Goal: Feedback & Contribution: Submit feedback/report problem

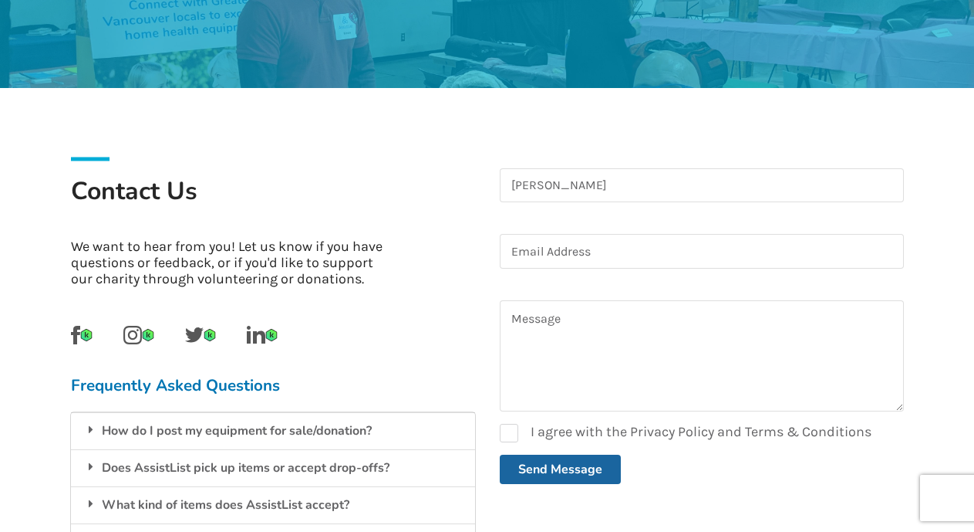
type input "[PERSON_NAME]"
click at [516, 252] on input at bounding box center [702, 251] width 404 height 35
type input "[EMAIL_ADDRESS][DOMAIN_NAME]"
click at [514, 342] on textarea at bounding box center [702, 355] width 404 height 111
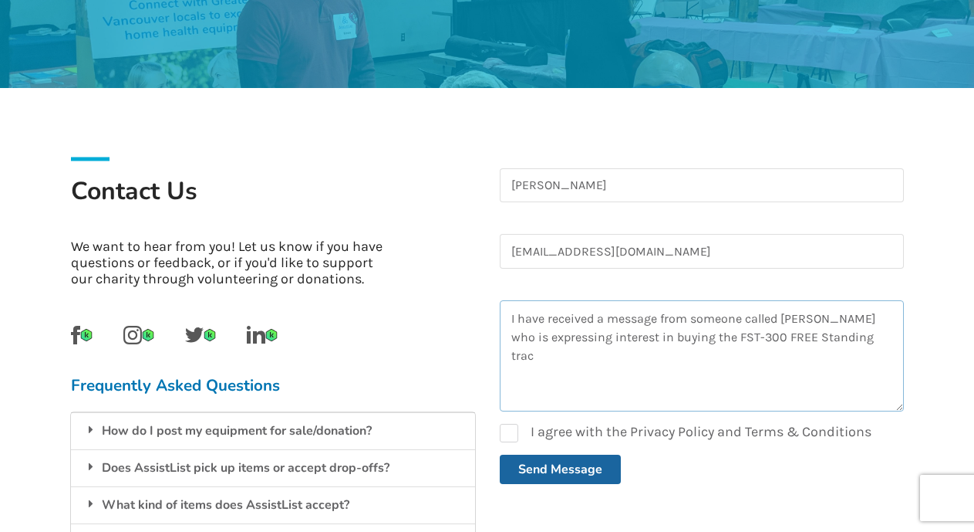
click at [775, 336] on textarea "I have received a message from someone called [PERSON_NAME] who is expressing i…" at bounding box center [702, 355] width 404 height 111
click at [780, 336] on textarea "I have received a message from someone called [PERSON_NAME] who is expressing i…" at bounding box center [702, 355] width 404 height 111
click at [836, 336] on textarea "I have received a message from someone called [PERSON_NAME] who is expressing i…" at bounding box center [702, 355] width 404 height 111
click at [856, 335] on textarea "I have received a message from someone called [PERSON_NAME] who is expressing i…" at bounding box center [702, 355] width 404 height 111
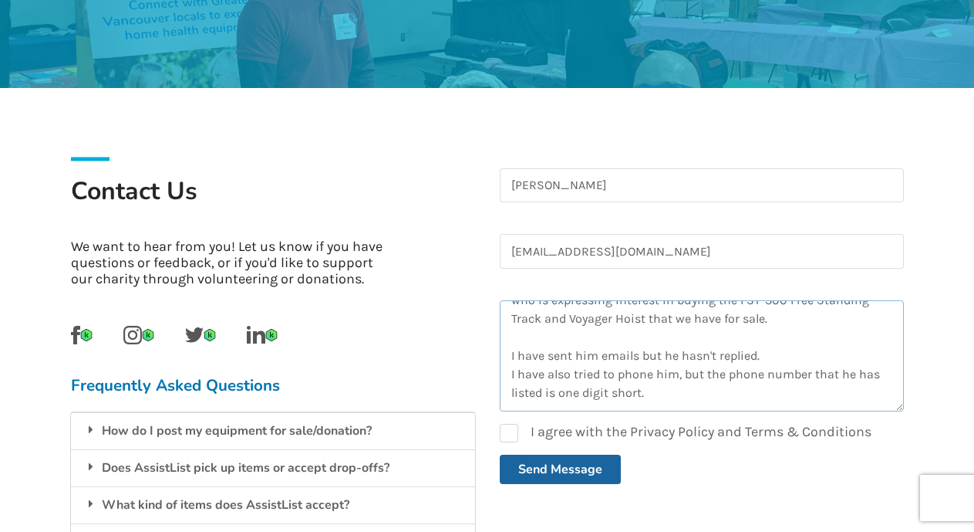
scroll to position [63, 0]
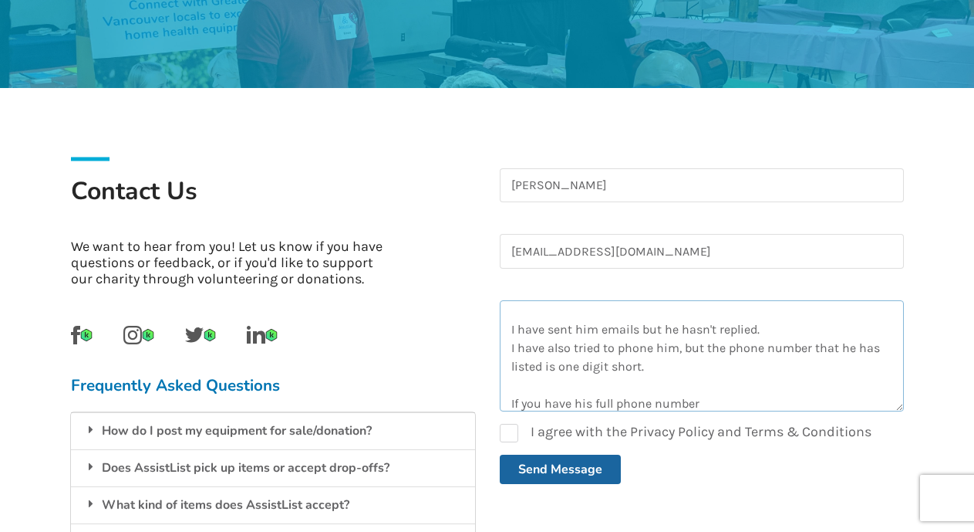
click at [704, 400] on textarea "I have received a message from someone called [PERSON_NAME] who is expressing i…" at bounding box center [702, 355] width 404 height 111
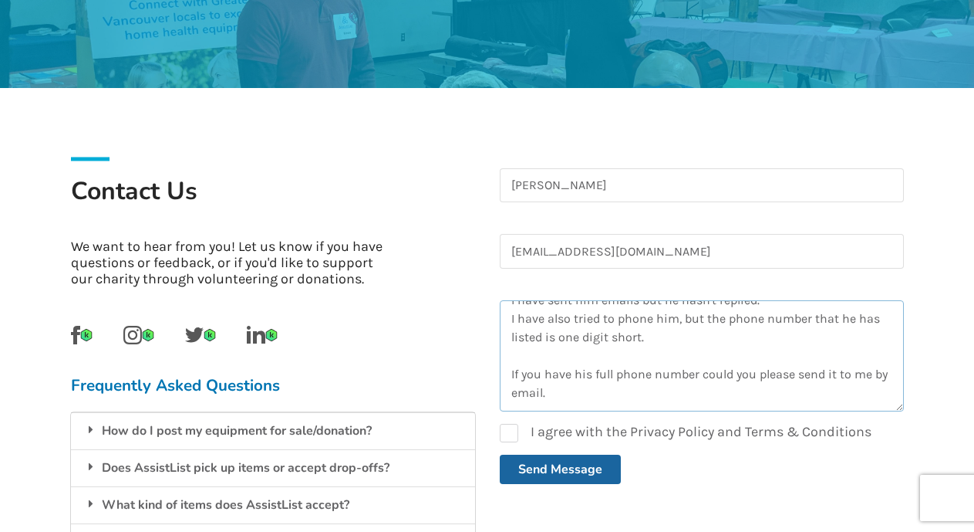
scroll to position [119, 0]
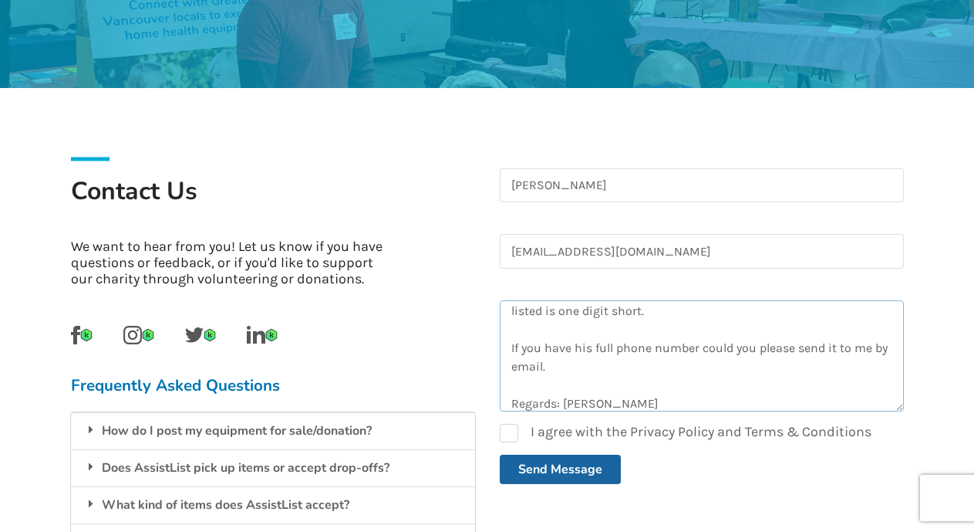
click at [563, 363] on textarea "I have received a message from someone called [PERSON_NAME] who is expressing i…" at bounding box center [702, 355] width 404 height 111
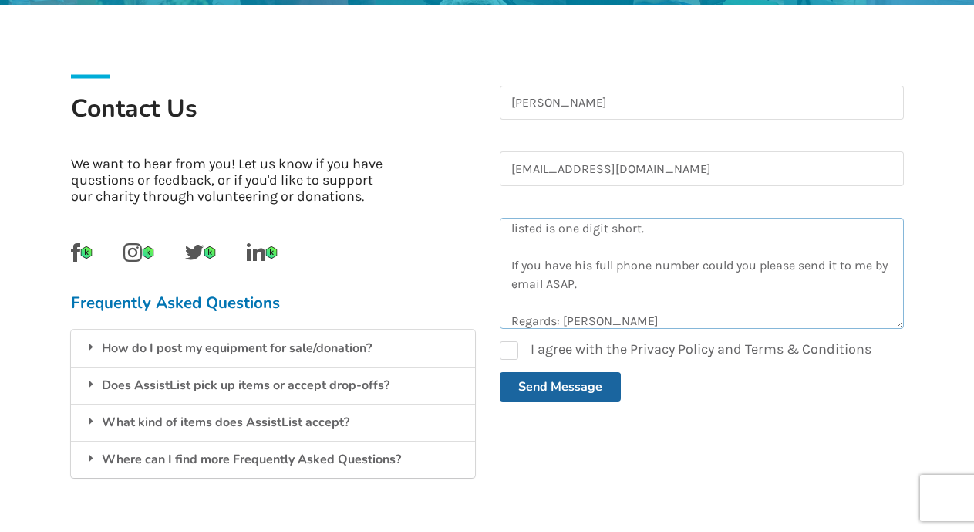
scroll to position [333, 0]
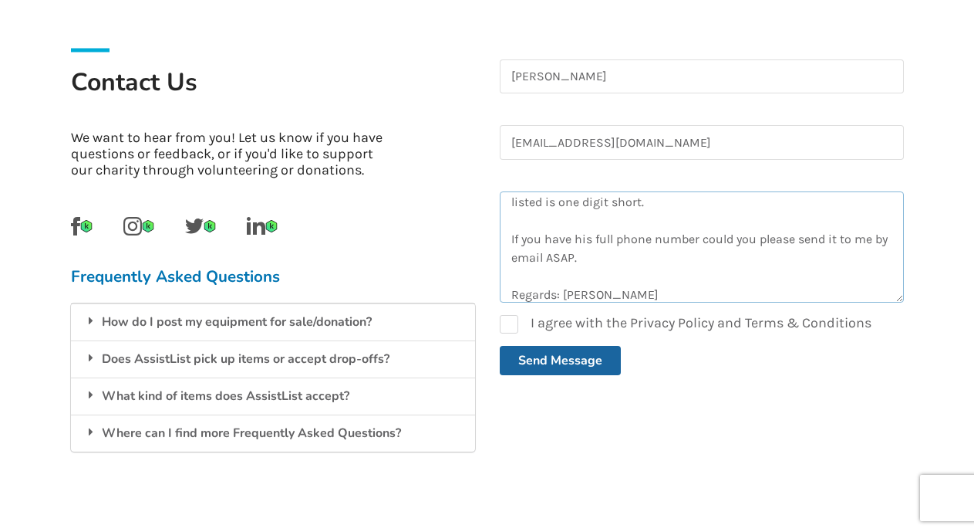
click at [700, 238] on textarea "I have received a message from someone called [PERSON_NAME] who is expressing i…" at bounding box center [702, 246] width 404 height 111
click at [721, 239] on textarea "I have received a message from someone called [PERSON_NAME] who is expressing i…" at bounding box center [702, 246] width 404 height 111
type textarea "I have received a message from someone called [PERSON_NAME] who is expressing i…"
click at [507, 324] on label "I agree with the Privacy Policy and Terms & Conditions" at bounding box center [686, 324] width 372 height 19
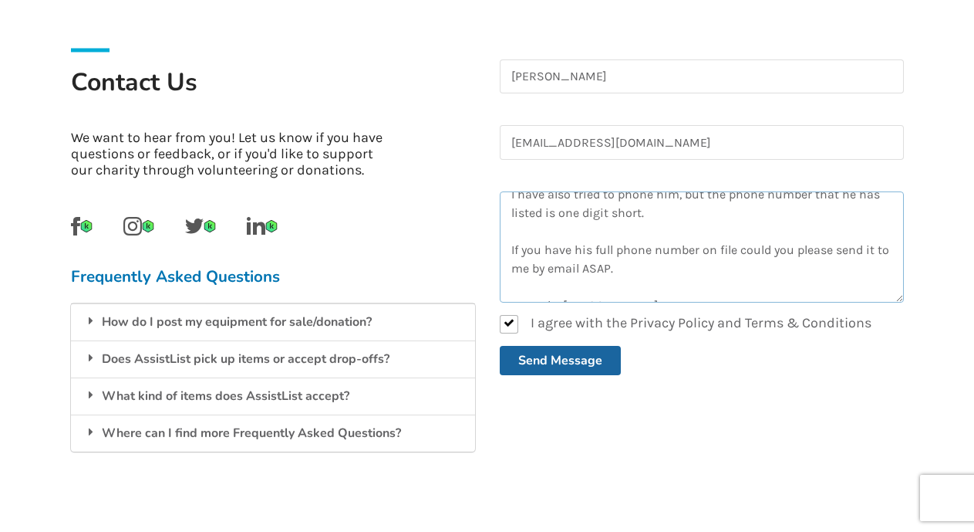
click at [893, 253] on textarea "I have received a message from someone called [PERSON_NAME] who is expressing i…" at bounding box center [702, 246] width 404 height 111
drag, startPoint x: 893, startPoint y: 253, endPoint x: 897, endPoint y: 241, distance: 12.0
click at [897, 241] on textarea "I have received a message from someone called [PERSON_NAME] who is expressing i…" at bounding box center [702, 246] width 404 height 111
click at [857, 269] on textarea "I have received a message from someone called [PERSON_NAME] who is expressing i…" at bounding box center [702, 246] width 404 height 111
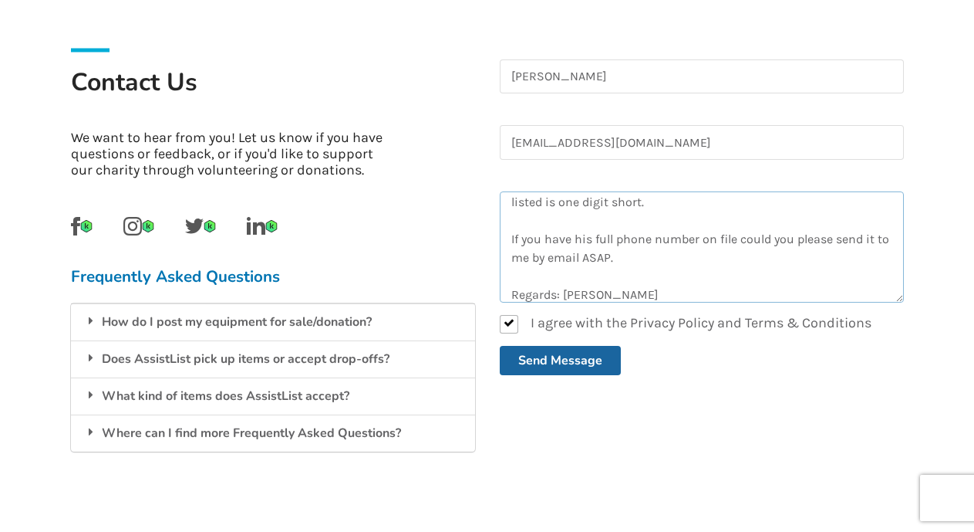
scroll to position [130, 0]
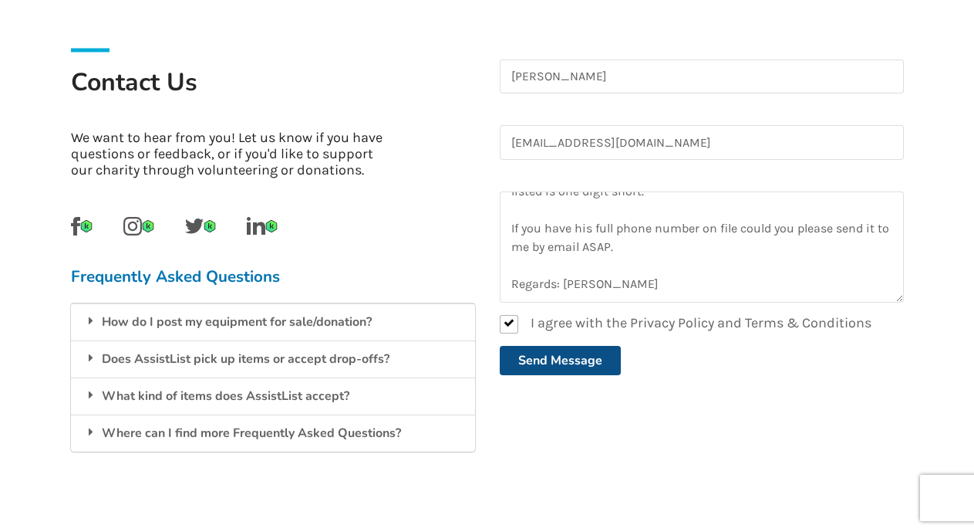
click at [549, 360] on button "Send Message" at bounding box center [560, 360] width 121 height 29
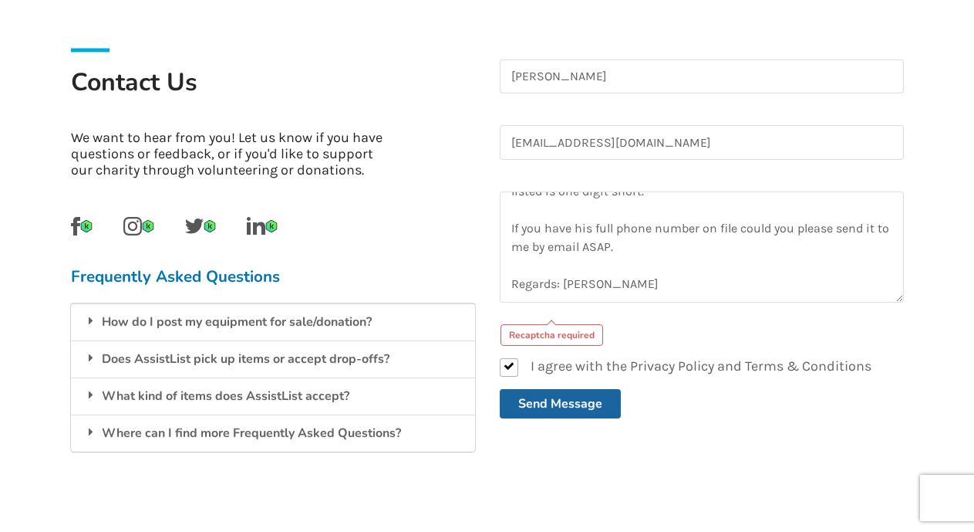
click at [542, 337] on div "Recaptcha required" at bounding box center [552, 335] width 103 height 22
click at [549, 324] on div "Recaptcha required" at bounding box center [552, 335] width 103 height 22
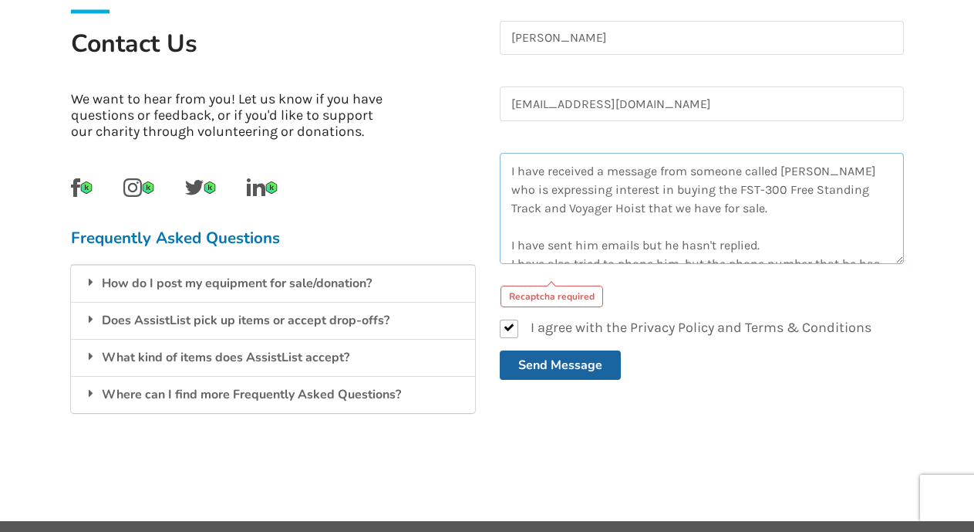
scroll to position [377, 0]
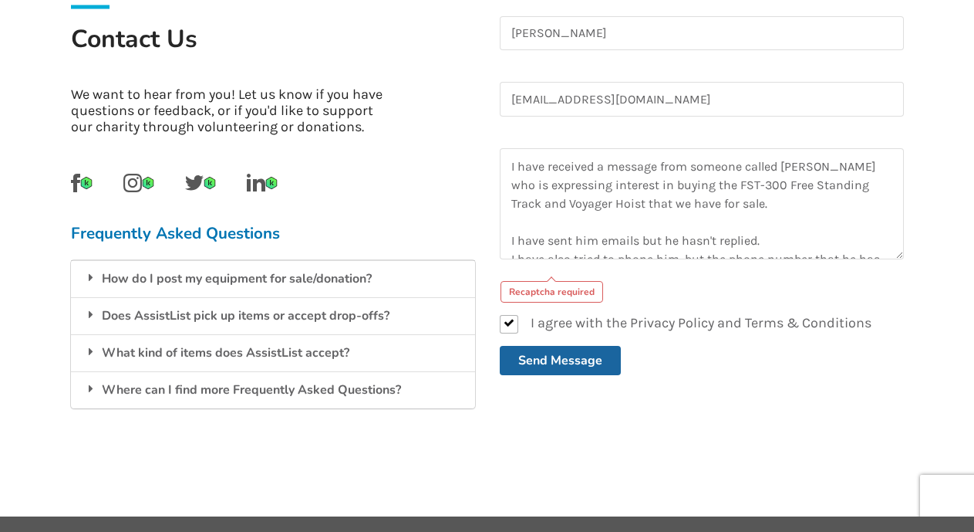
click at [555, 275] on div "Recaptcha required" at bounding box center [702, 287] width 404 height 31
click at [553, 293] on div "Recaptcha required" at bounding box center [552, 292] width 103 height 22
click at [550, 363] on button "Send Message" at bounding box center [560, 360] width 121 height 29
click at [541, 361] on button "Send Message" at bounding box center [560, 360] width 121 height 29
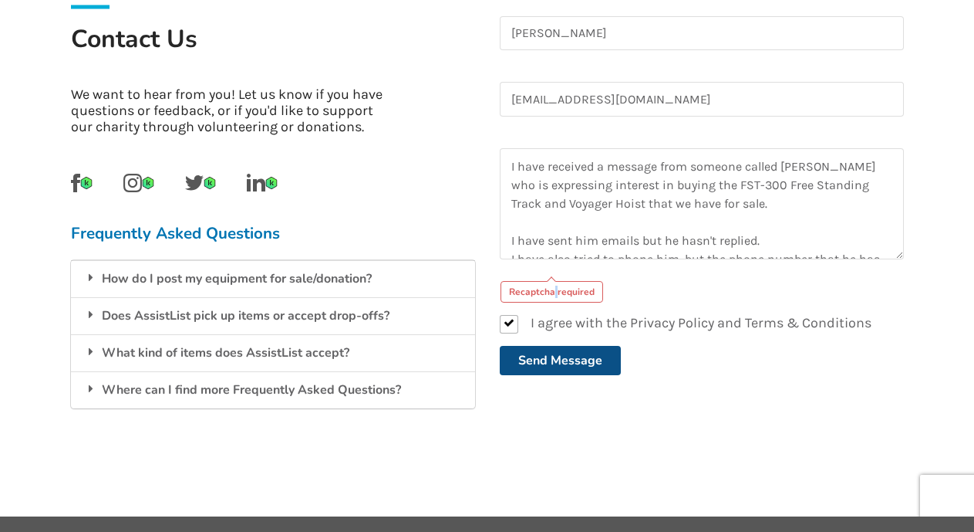
click at [541, 361] on button "Send Message" at bounding box center [560, 360] width 121 height 29
drag, startPoint x: 921, startPoint y: 494, endPoint x: 636, endPoint y: 464, distance: 287.0
click at [636, 464] on div "Contact Us We want to hear from you! Let us know if you have questions or feedb…" at bounding box center [487, 226] width 833 height 580
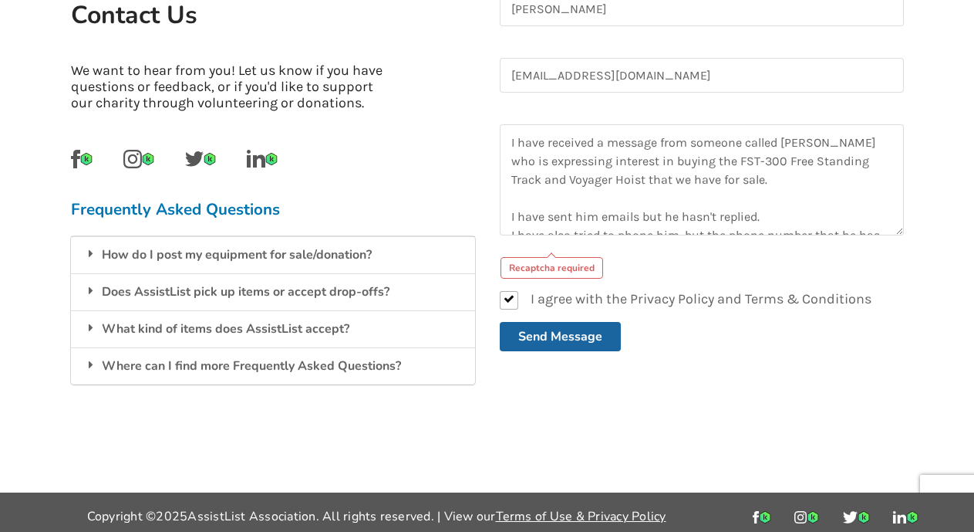
scroll to position [407, 0]
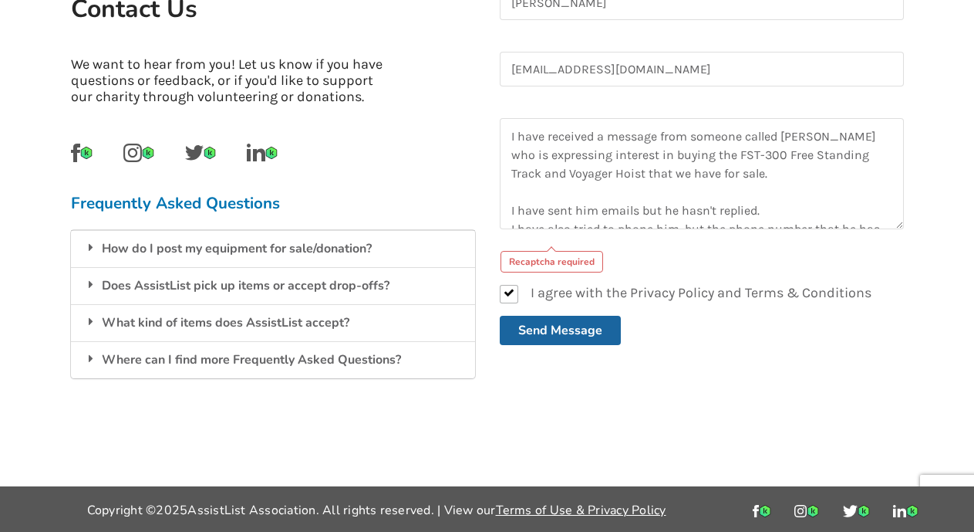
click at [971, 505] on footer "Copyright © 2025 AssistList Association. All rights reserved. | View our Terms …" at bounding box center [487, 509] width 974 height 46
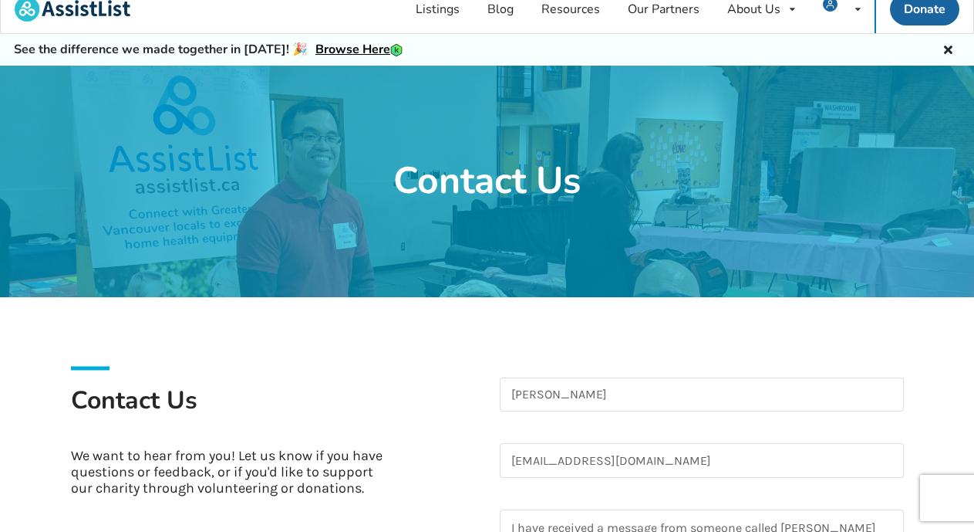
scroll to position [0, 0]
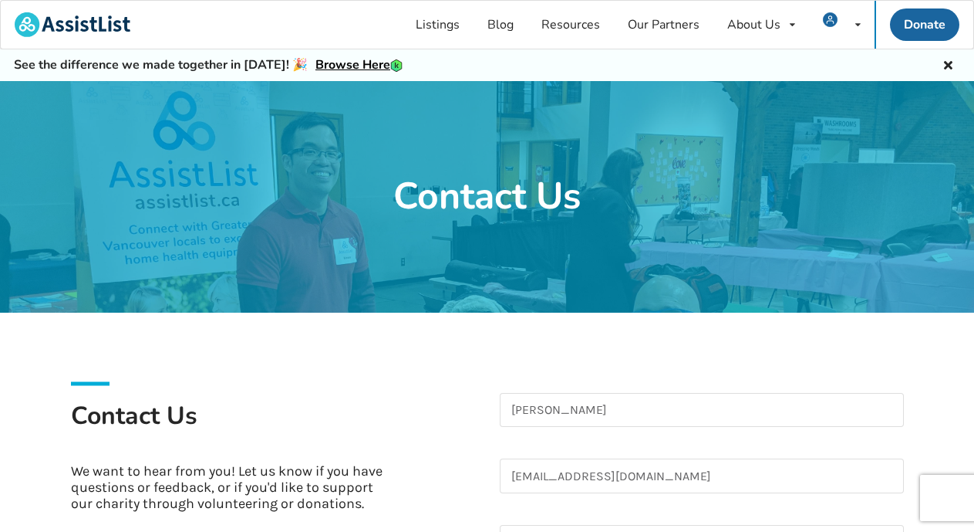
drag, startPoint x: 946, startPoint y: 520, endPoint x: 594, endPoint y: 353, distance: 389.6
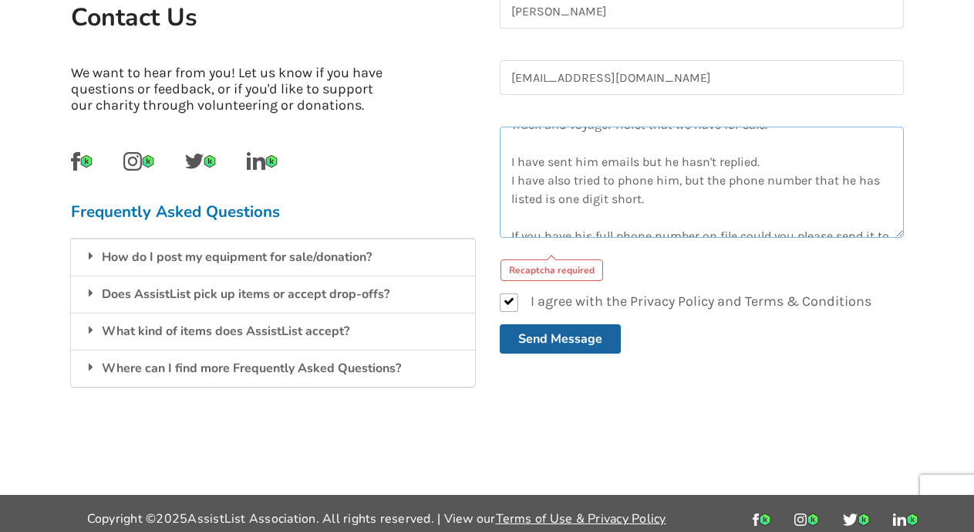
scroll to position [62, 0]
click at [899, 238] on textarea "I have received a message from someone called [PERSON_NAME] who is expressing i…" at bounding box center [702, 182] width 404 height 111
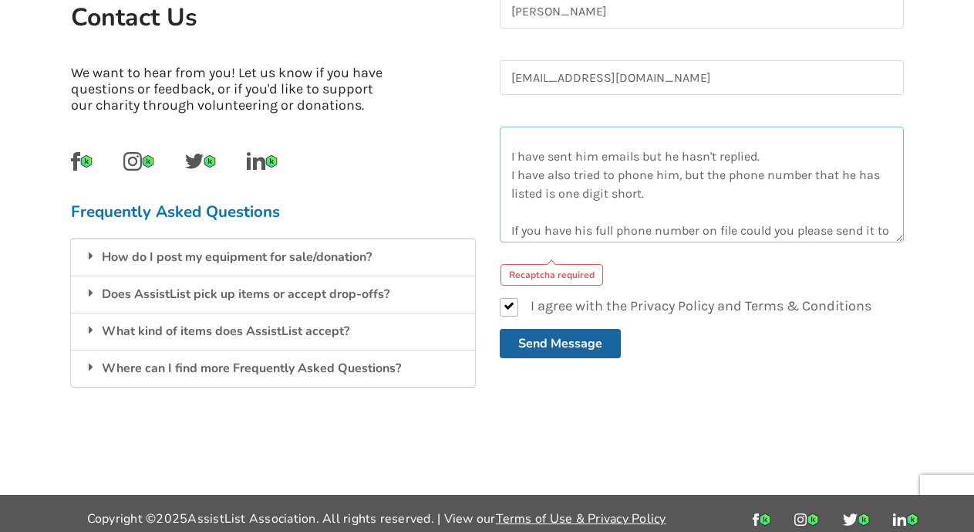
click at [899, 239] on textarea "I have received a message from someone called [PERSON_NAME] who is expressing i…" at bounding box center [702, 185] width 404 height 116
drag, startPoint x: 903, startPoint y: 196, endPoint x: 902, endPoint y: 222, distance: 26.2
click at [902, 222] on textarea "I have received a message from someone called [PERSON_NAME] who is expressing i…" at bounding box center [702, 185] width 404 height 116
click at [927, 206] on div "Contact Us Contact Us We want to hear from you! Let us know if you have questio…" at bounding box center [487, 89] width 974 height 812
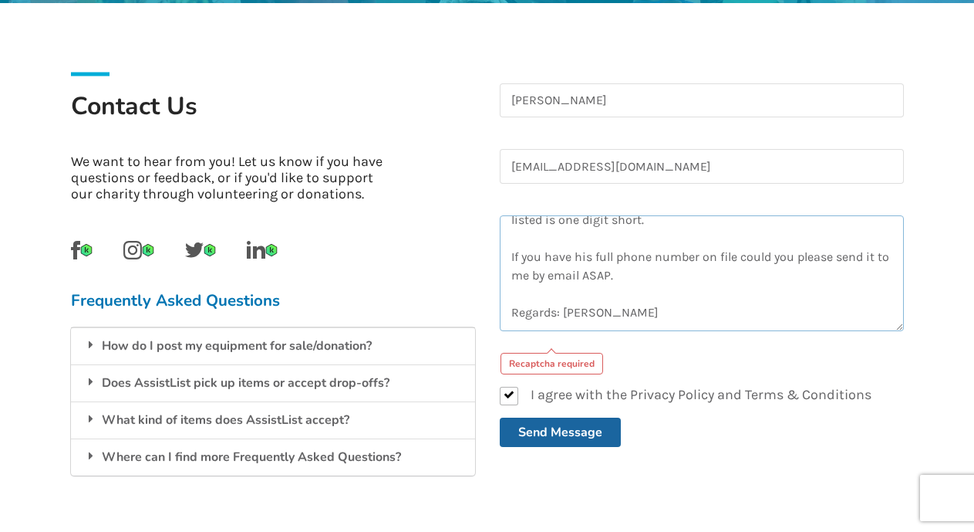
scroll to position [304, 0]
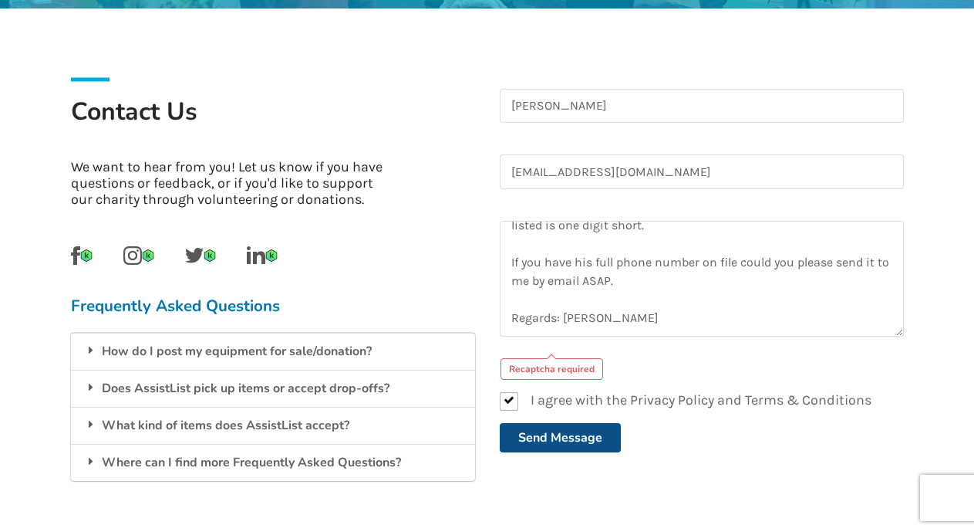
drag, startPoint x: 971, startPoint y: 520, endPoint x: 582, endPoint y: 438, distance: 397.4
click at [582, 438] on button "Send Message" at bounding box center [560, 437] width 121 height 29
drag, startPoint x: 582, startPoint y: 437, endPoint x: 812, endPoint y: 500, distance: 238.3
click at [812, 500] on div "[PERSON_NAME] [EMAIL_ADDRESS][DOMAIN_NAME] I have received a message from someo…" at bounding box center [702, 290] width 429 height 435
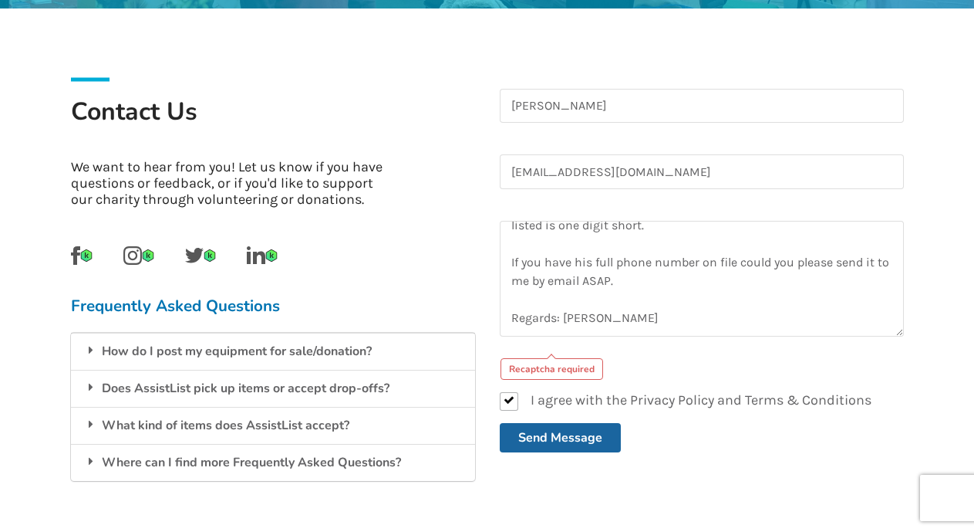
click at [812, 500] on div "[PERSON_NAME] [EMAIL_ADDRESS][DOMAIN_NAME] I have received a message from someo…" at bounding box center [702, 290] width 429 height 435
click at [508, 400] on label "I agree with the Privacy Policy and Terms & Conditions" at bounding box center [686, 401] width 372 height 19
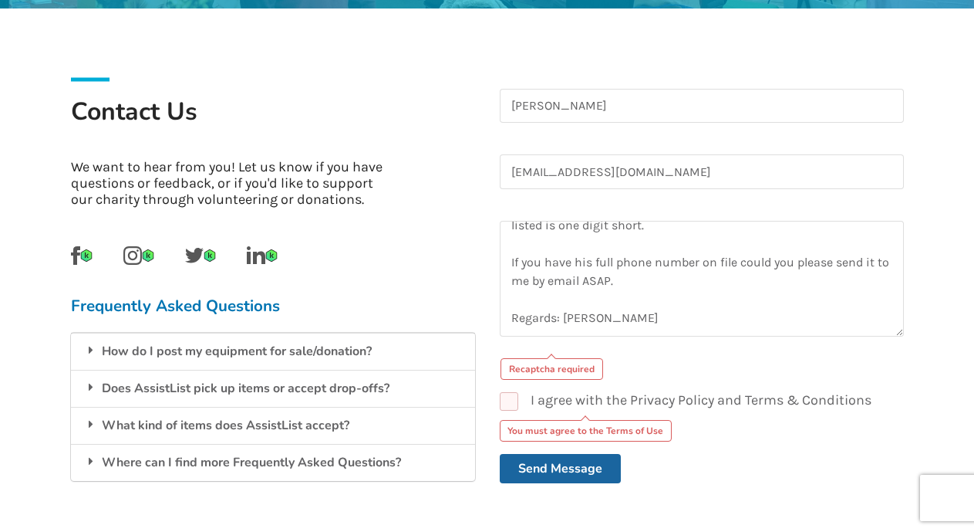
click at [508, 400] on label "I agree with the Privacy Policy and Terms & Conditions" at bounding box center [686, 401] width 372 height 19
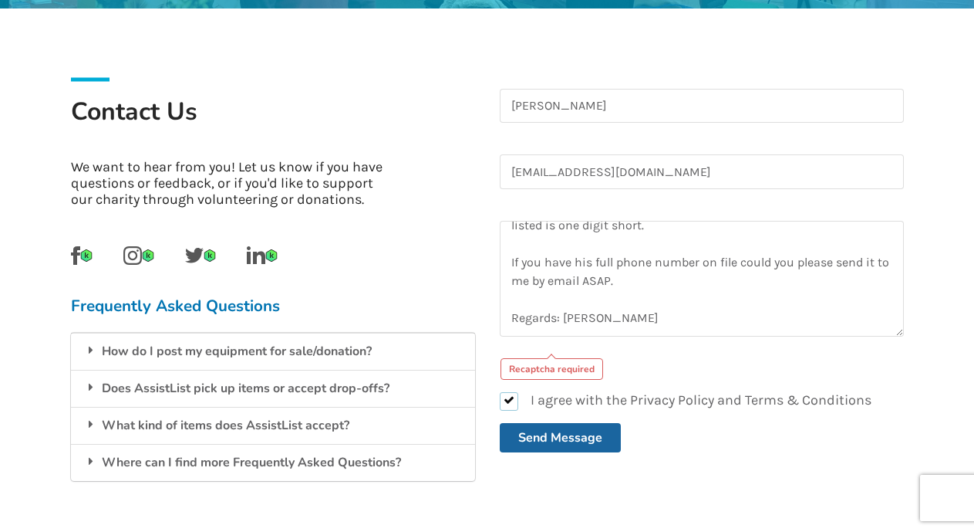
click at [508, 402] on label "I agree with the Privacy Policy and Terms & Conditions" at bounding box center [686, 401] width 372 height 19
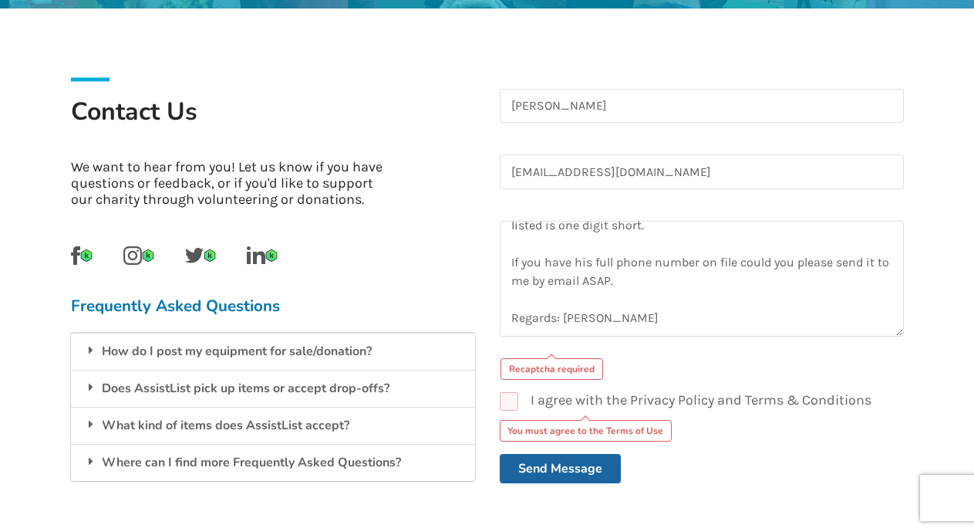
click at [508, 402] on label "I agree with the Privacy Policy and Terms & Conditions" at bounding box center [686, 401] width 372 height 19
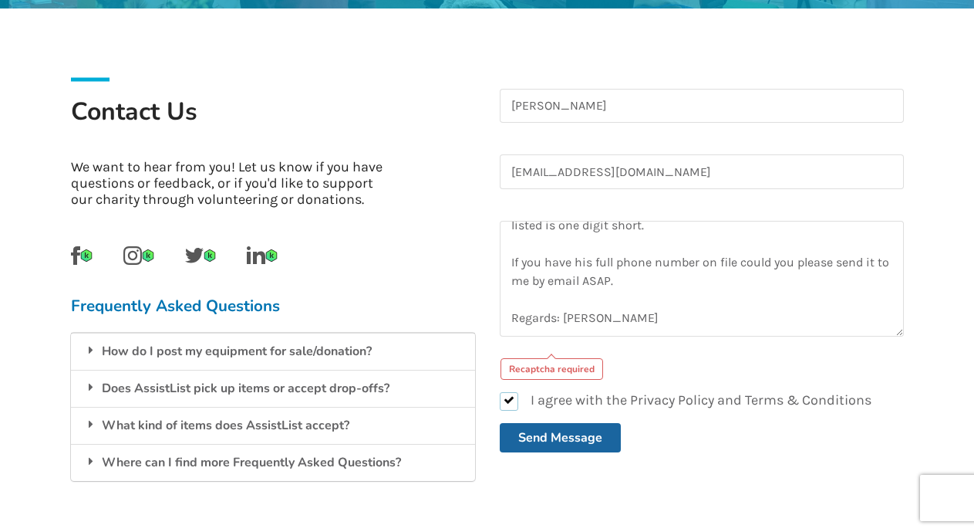
click at [510, 396] on label "I agree with the Privacy Policy and Terms & Conditions" at bounding box center [686, 401] width 372 height 19
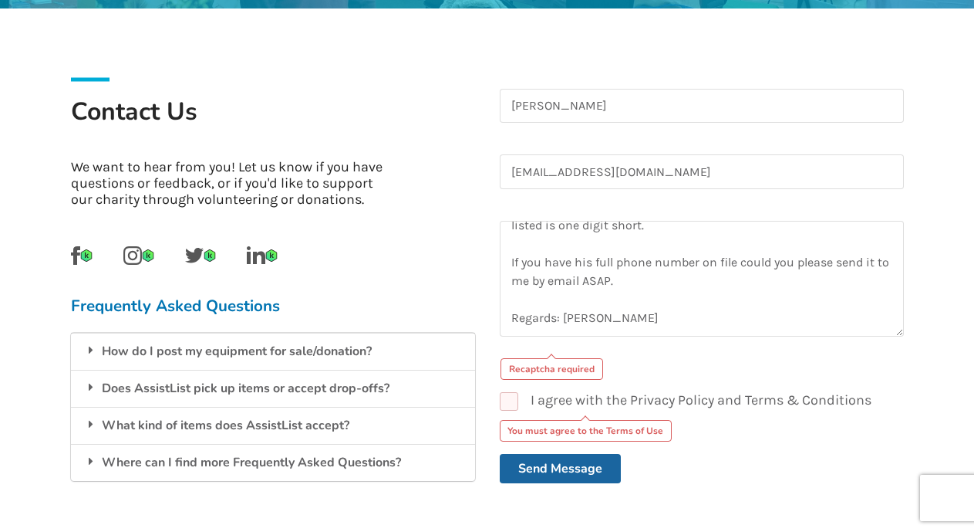
click at [539, 367] on div "Recaptcha required" at bounding box center [552, 369] width 103 height 22
click at [521, 368] on div "Recaptcha required" at bounding box center [552, 369] width 103 height 22
drag, startPoint x: 521, startPoint y: 368, endPoint x: 572, endPoint y: 366, distance: 51.7
click at [572, 366] on div "Recaptcha required" at bounding box center [552, 369] width 103 height 22
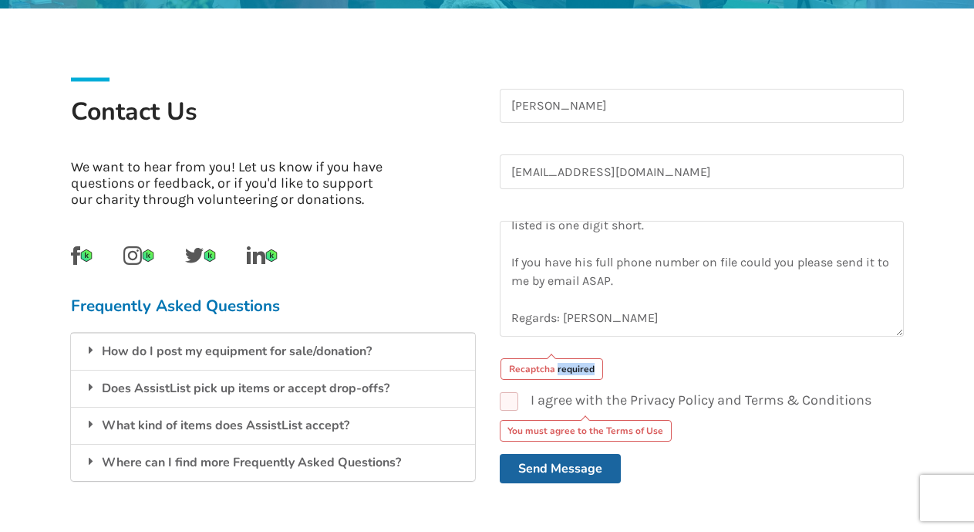
click at [572, 366] on div "Recaptcha required" at bounding box center [552, 369] width 103 height 22
drag, startPoint x: 572, startPoint y: 366, endPoint x: 731, endPoint y: 366, distance: 158.9
click at [731, 366] on div "Recaptcha required" at bounding box center [702, 364] width 404 height 31
drag, startPoint x: 947, startPoint y: 474, endPoint x: 701, endPoint y: 472, distance: 245.4
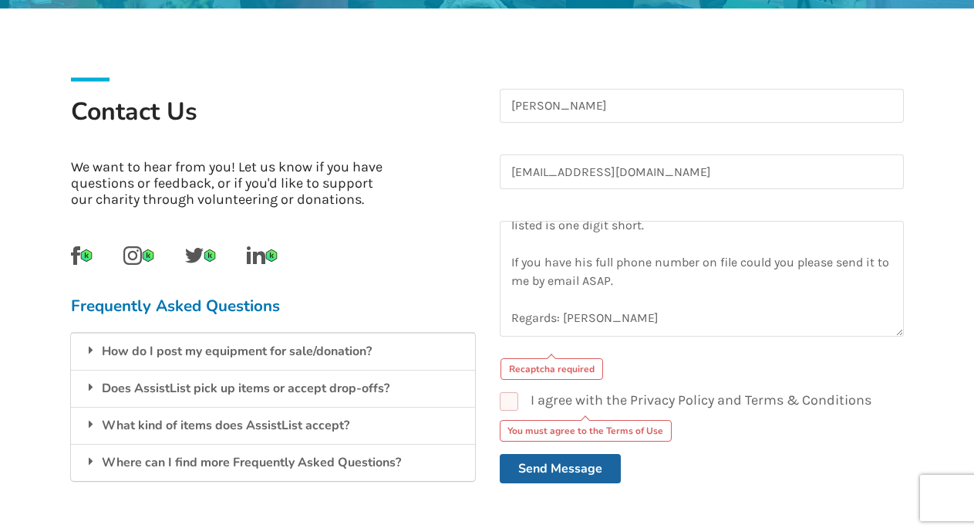
click at [701, 472] on div "Send Message" at bounding box center [702, 468] width 404 height 29
click at [509, 402] on label "I agree with the Privacy Policy and Terms & Conditions" at bounding box center [686, 401] width 372 height 19
checkbox input "true"
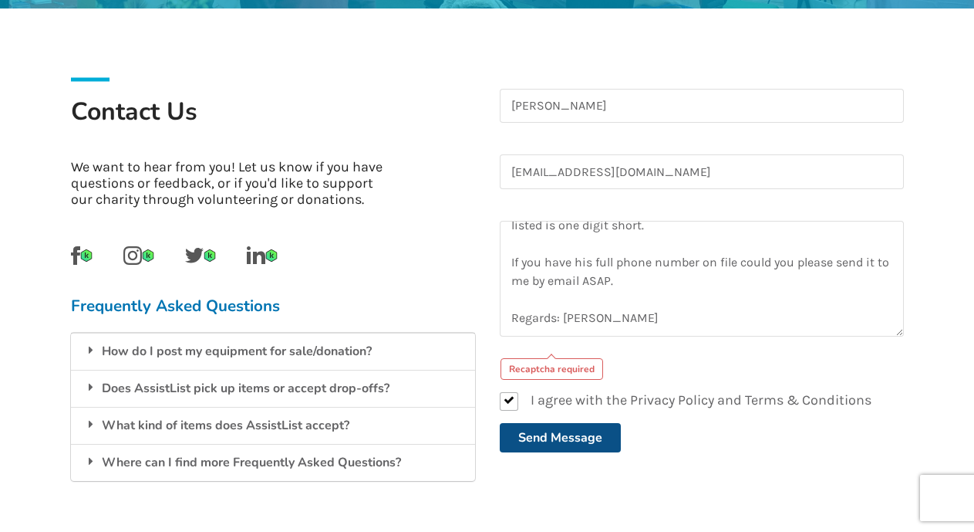
click at [535, 439] on button "Send Message" at bounding box center [560, 437] width 121 height 29
click at [535, 437] on button "Send Message" at bounding box center [560, 437] width 121 height 29
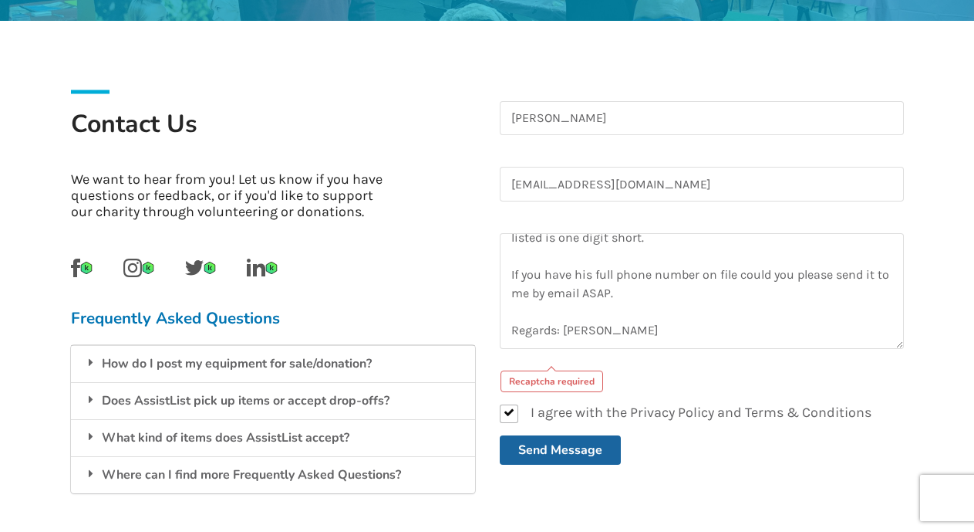
scroll to position [282, 0]
